Goal: Check status: Check status

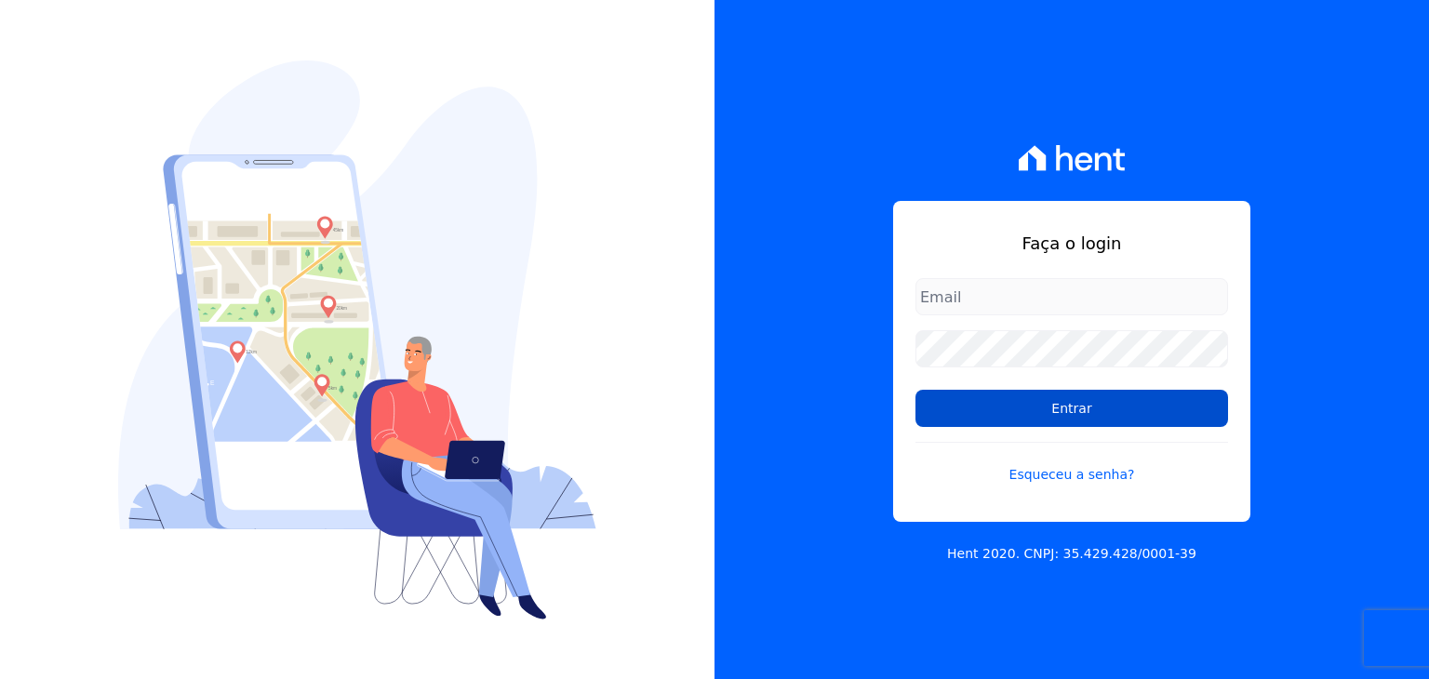
type input "[EMAIL_ADDRESS][DOMAIN_NAME]"
click at [1094, 396] on input "Entrar" at bounding box center [1071, 408] width 313 height 37
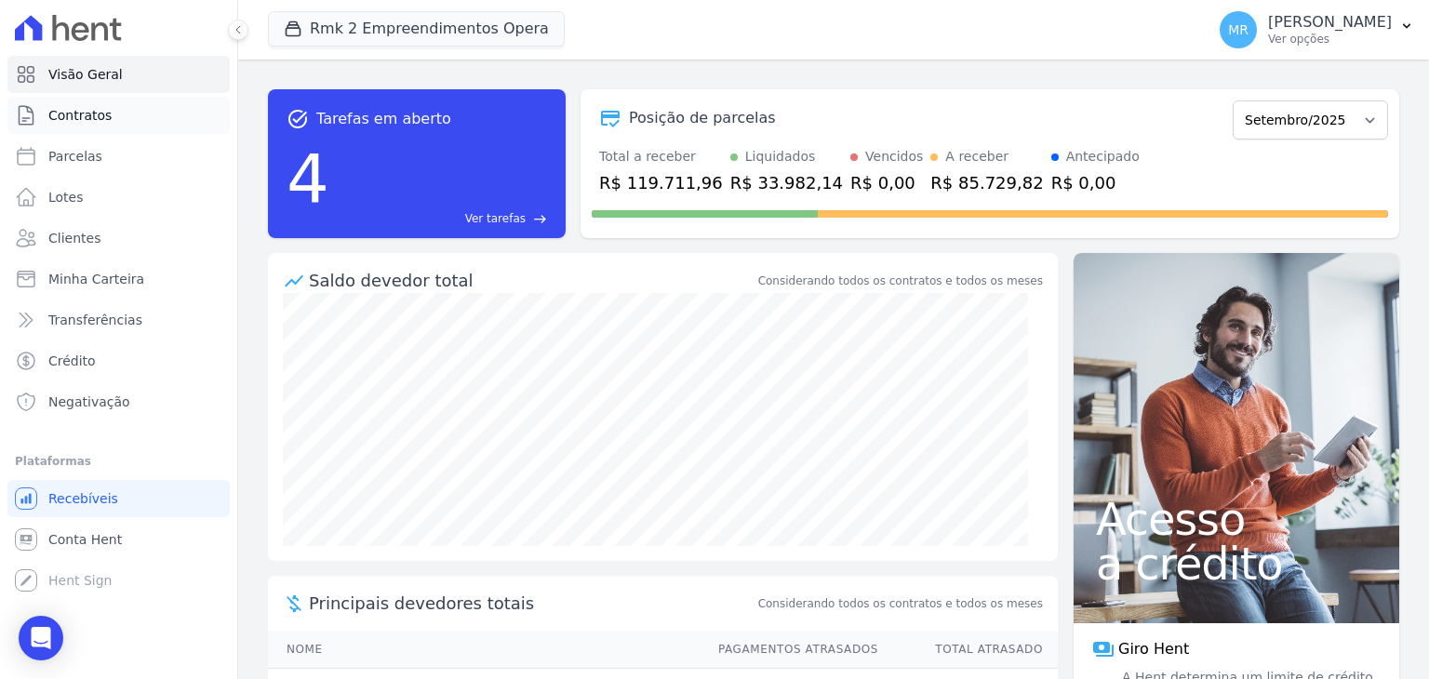
click at [151, 127] on link "Contratos" at bounding box center [118, 115] width 222 height 37
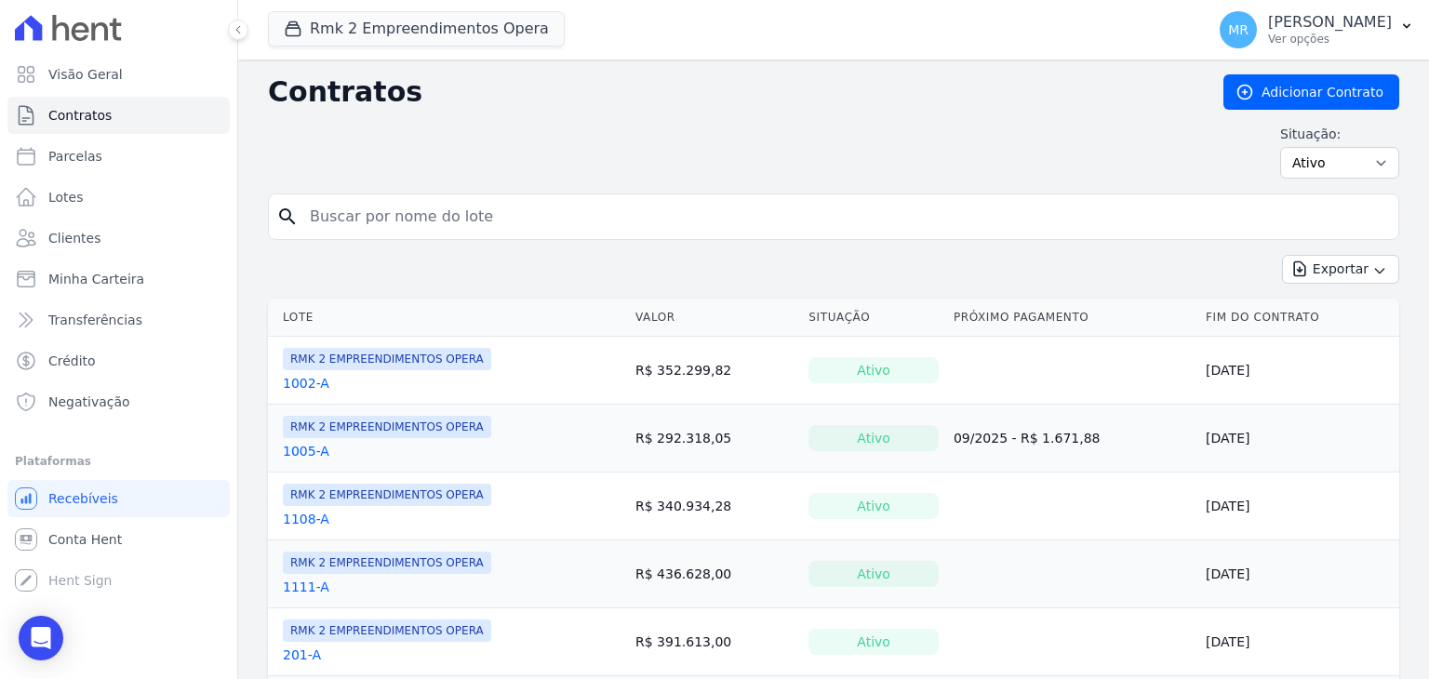
click at [419, 227] on input "search" at bounding box center [845, 216] width 1092 height 37
type input "605"
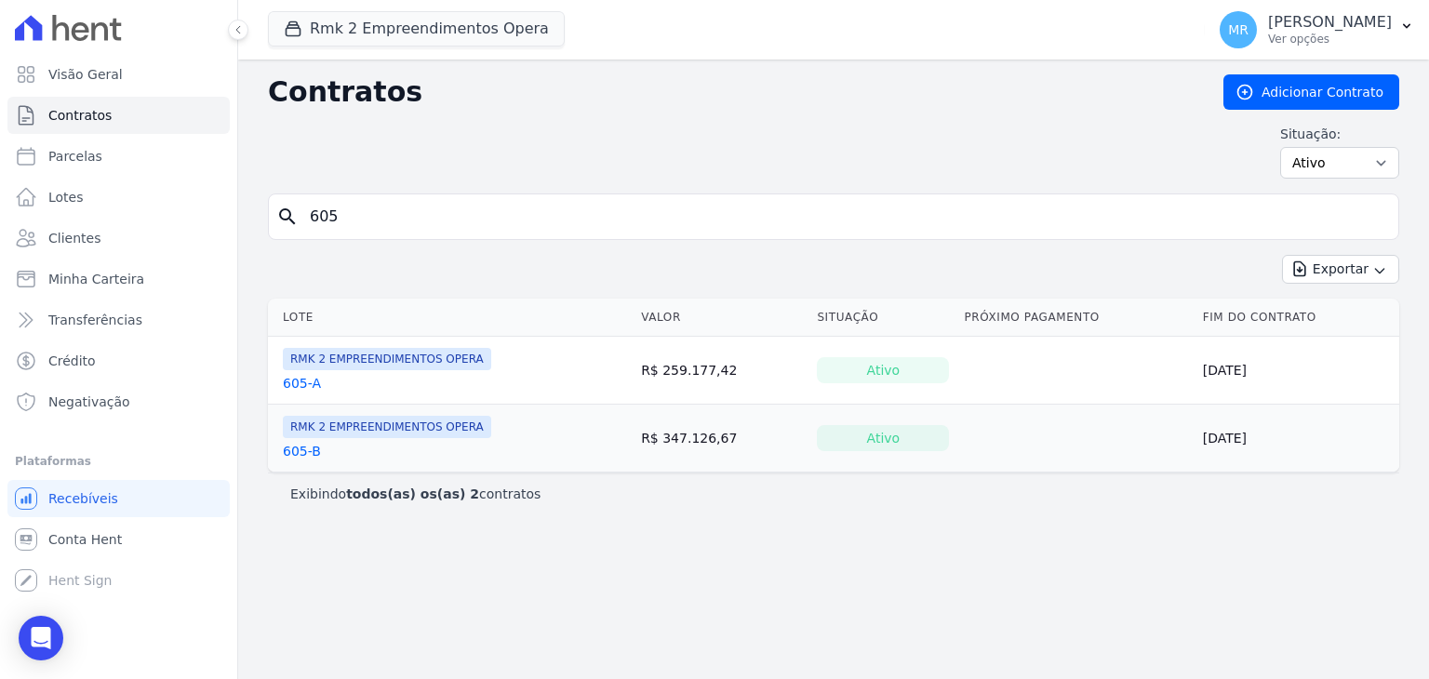
click at [305, 449] on link "605-B" at bounding box center [302, 451] width 38 height 19
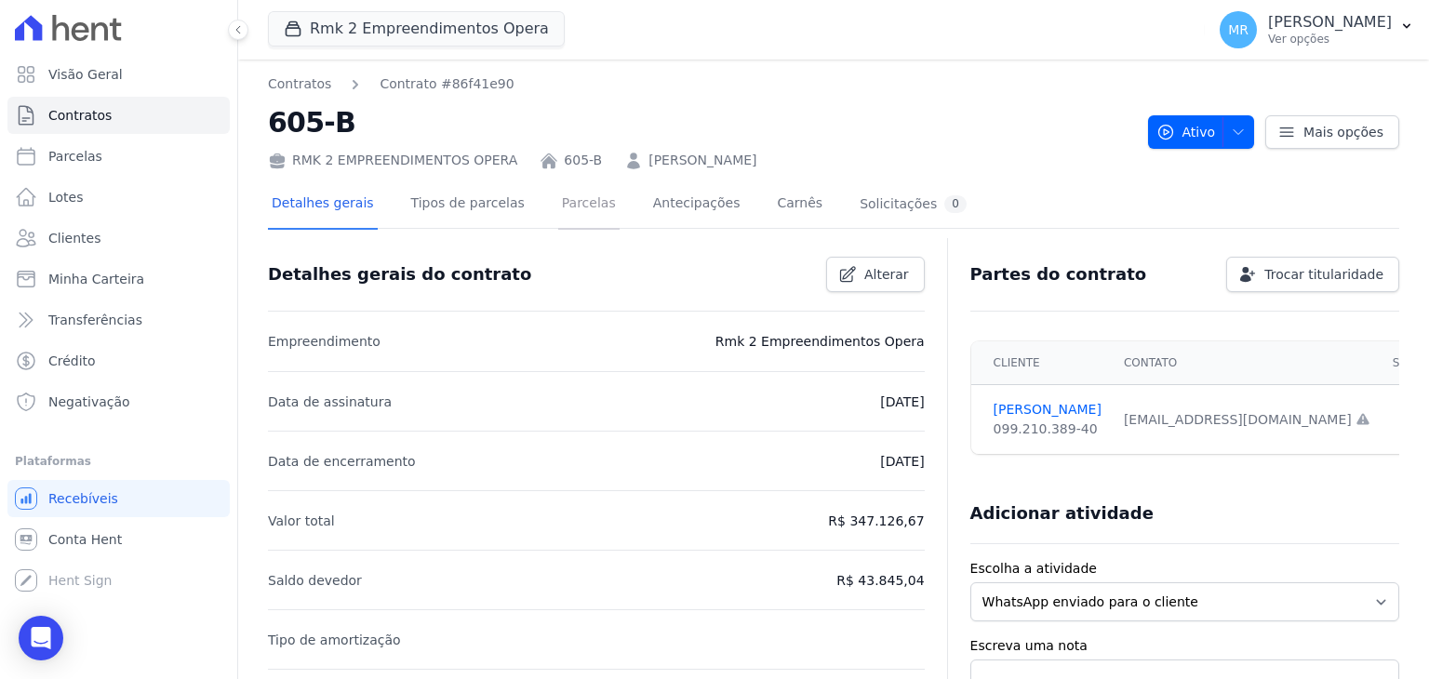
click at [587, 204] on link "Parcelas" at bounding box center [588, 204] width 61 height 49
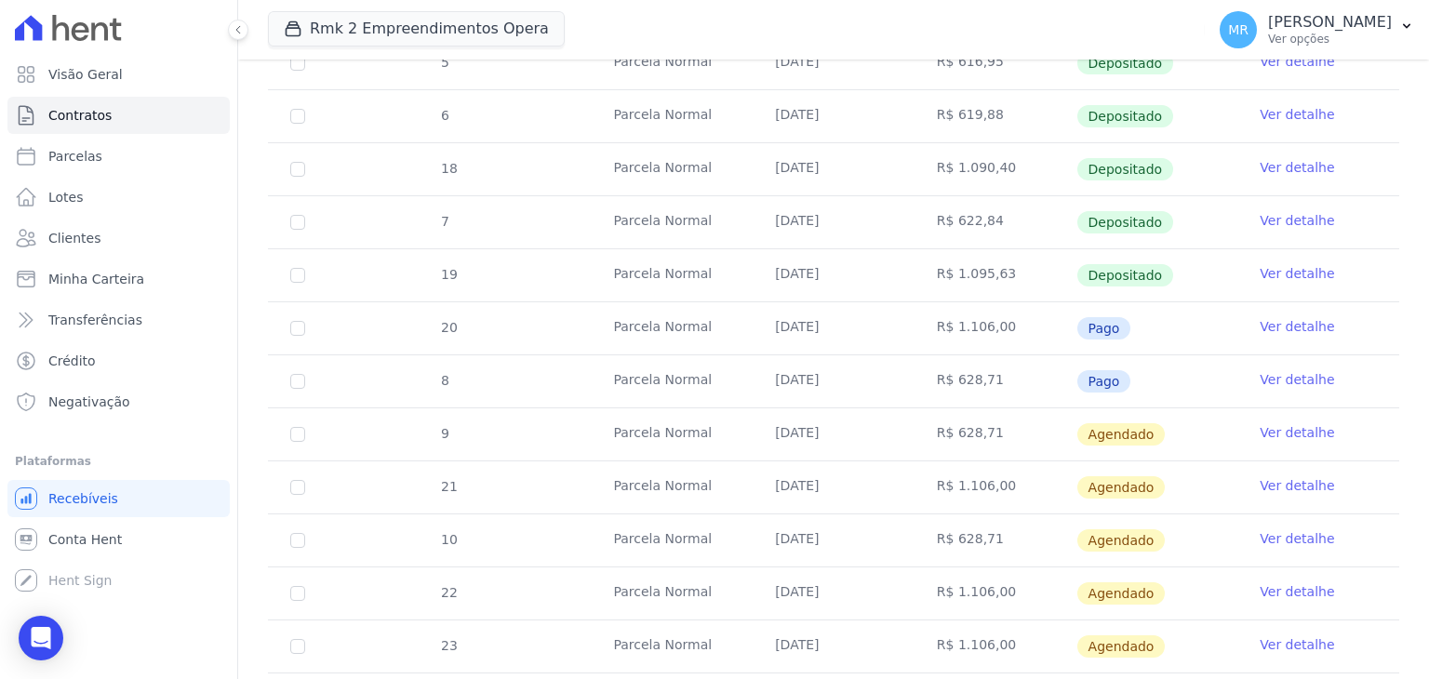
scroll to position [979, 0]
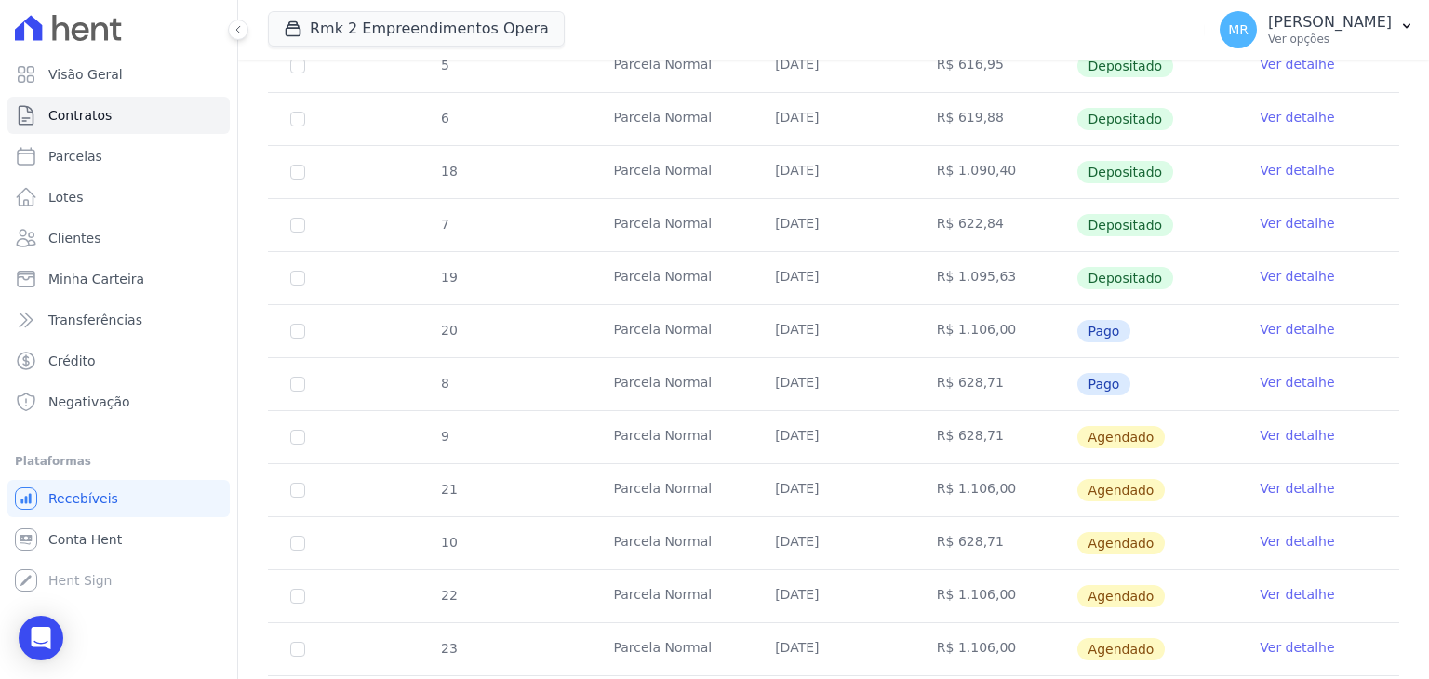
click at [1285, 328] on link "Ver detalhe" at bounding box center [1296, 329] width 74 height 19
